Goal: Find specific page/section: Find specific page/section

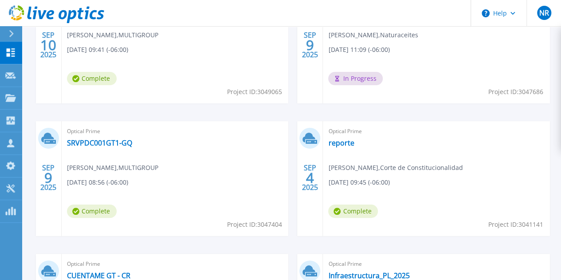
scroll to position [330, 0]
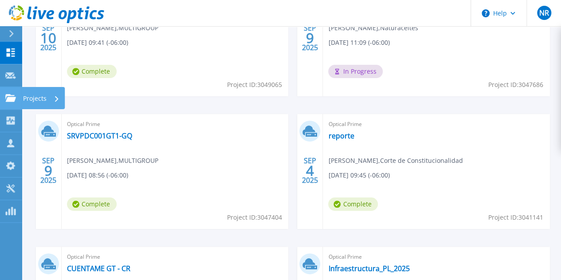
click at [10, 99] on icon at bounding box center [10, 98] width 11 height 8
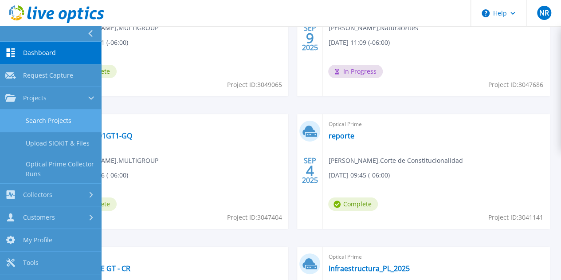
click at [62, 115] on link "Search Projects" at bounding box center [50, 121] width 101 height 23
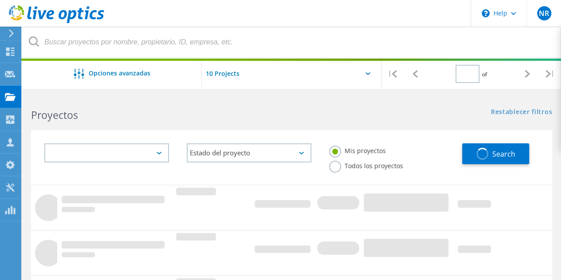
type input "1"
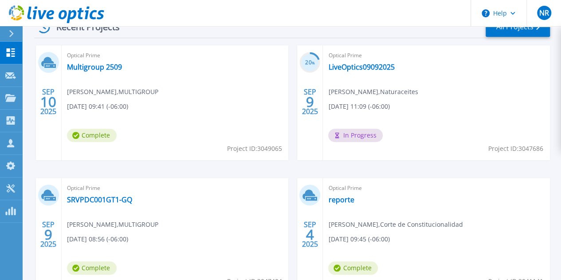
scroll to position [310, 0]
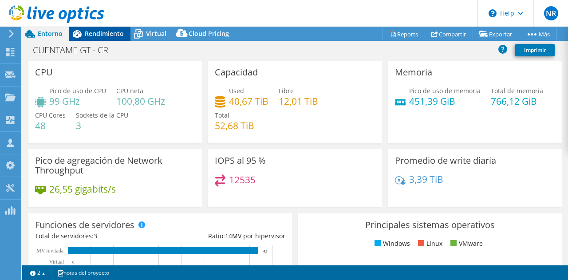
select select "USD"
click at [105, 36] on span "Rendimiento" at bounding box center [104, 33] width 39 height 8
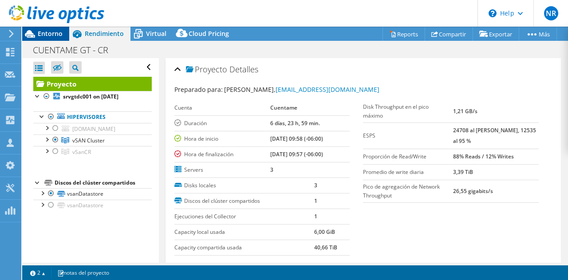
click at [53, 34] on span "Entorno" at bounding box center [50, 33] width 25 height 8
